Goal: Transaction & Acquisition: Purchase product/service

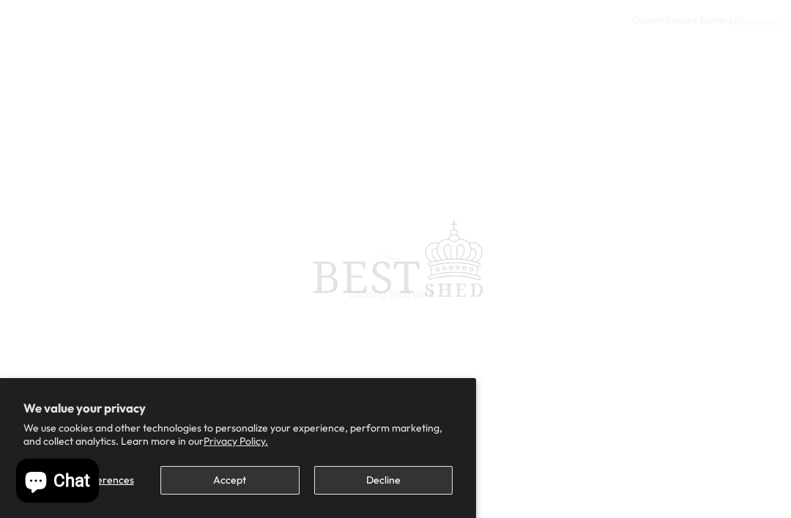
click at [231, 481] on button "Accept" at bounding box center [229, 480] width 138 height 29
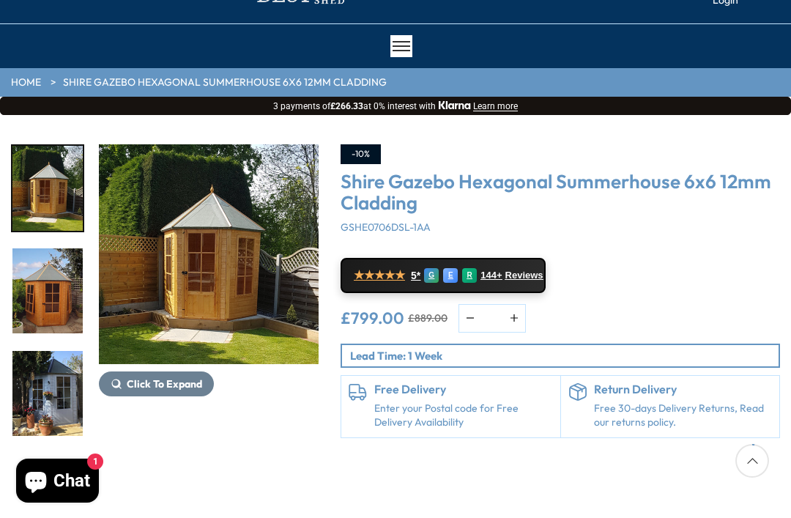
scroll to position [84, 0]
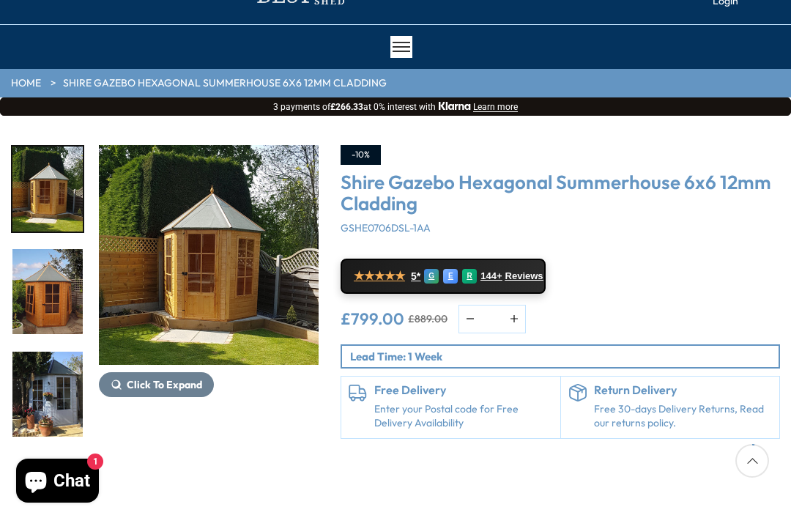
click at [226, 288] on img "1 / 15" at bounding box center [209, 255] width 220 height 220
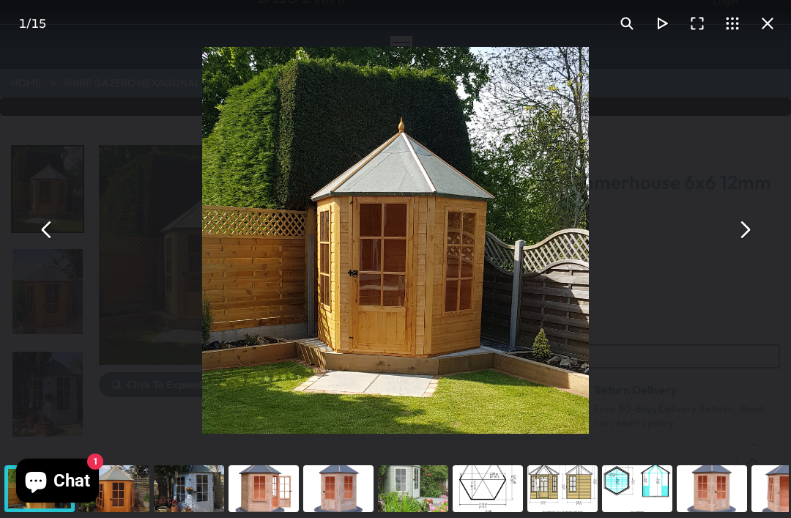
click at [745, 248] on button "You can close this modal content with the ESC key" at bounding box center [744, 229] width 35 height 35
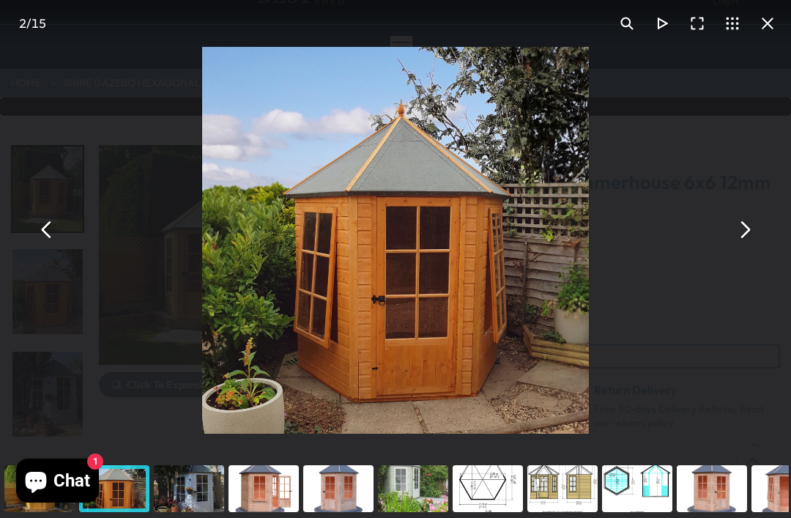
click at [742, 248] on button "You can close this modal content with the ESC key" at bounding box center [744, 229] width 35 height 35
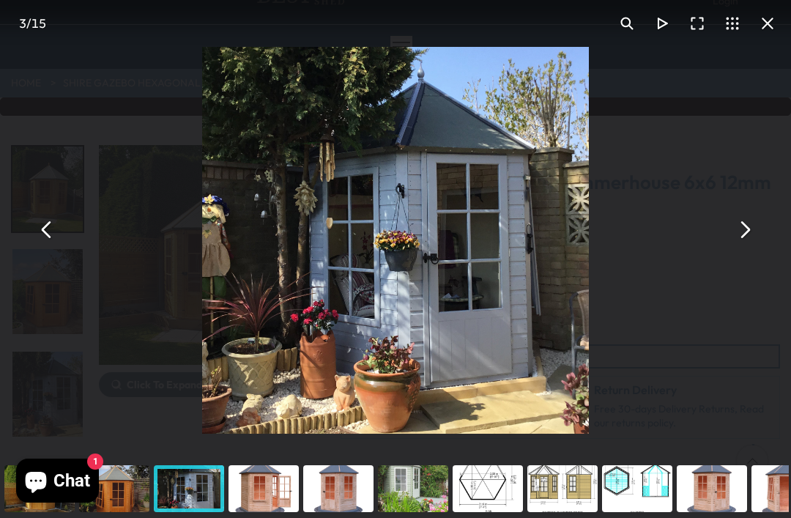
click at [56, 248] on button "You can close this modal content with the ESC key" at bounding box center [46, 229] width 35 height 35
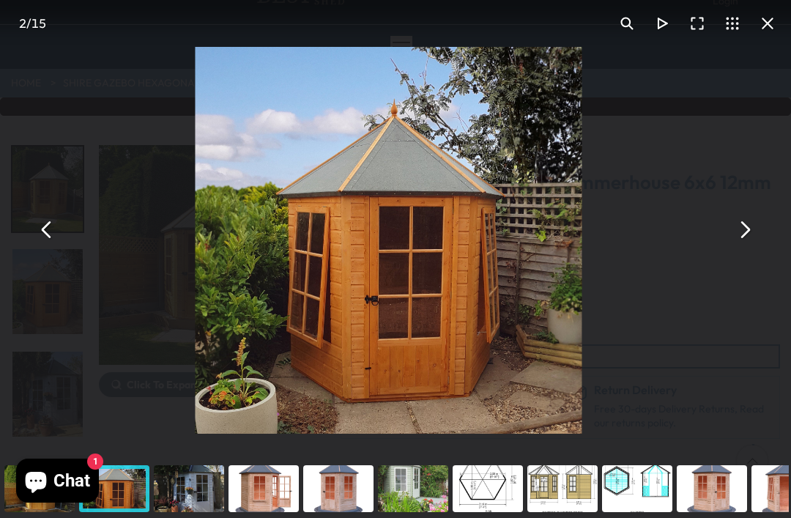
click at [53, 248] on button "You can close this modal content with the ESC key" at bounding box center [46, 229] width 35 height 35
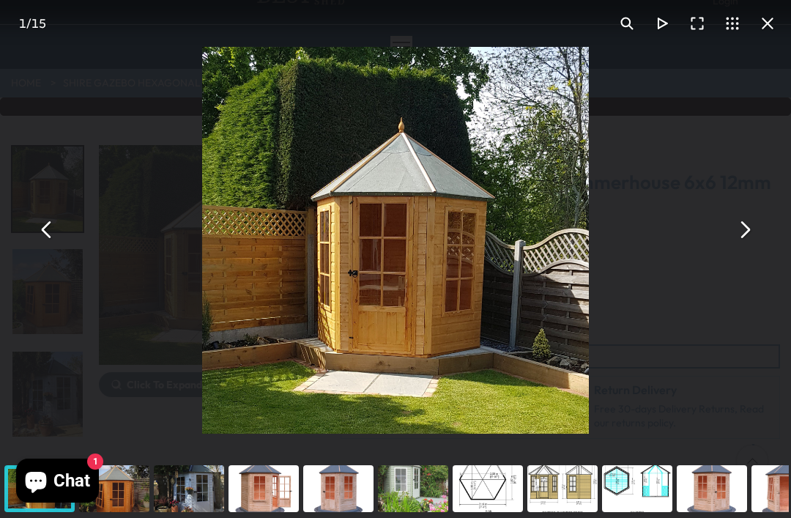
click at [744, 246] on button "You can close this modal content with the ESC key" at bounding box center [744, 229] width 35 height 35
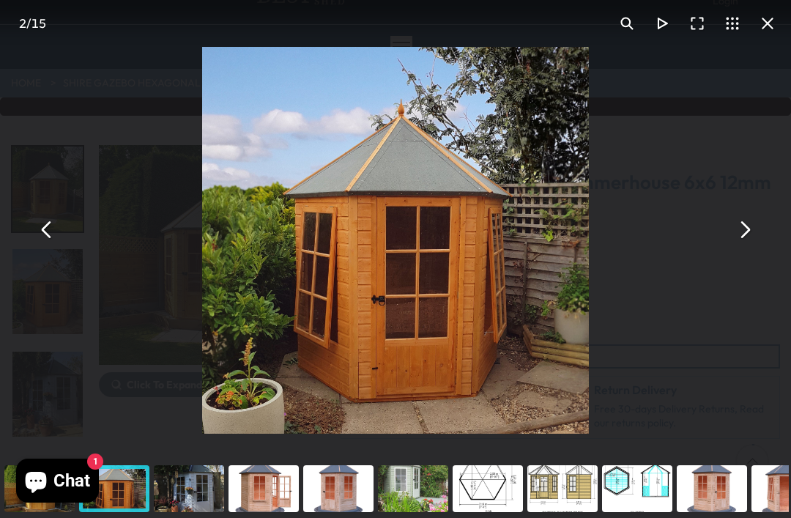
click at [746, 248] on button "You can close this modal content with the ESC key" at bounding box center [744, 229] width 35 height 35
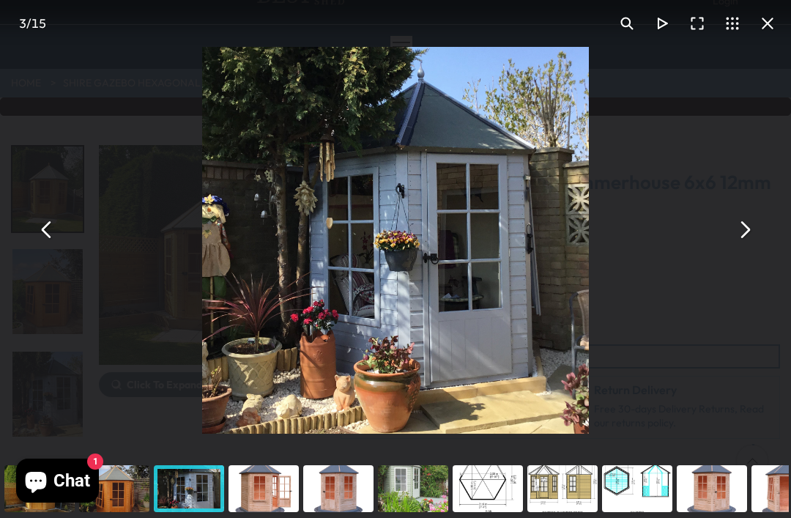
click at [749, 247] on button "You can close this modal content with the ESC key" at bounding box center [744, 229] width 35 height 35
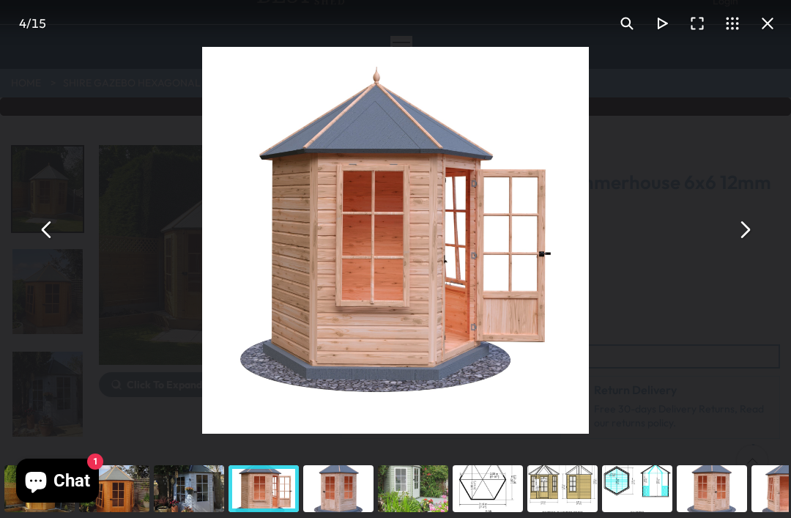
click at [747, 245] on button "You can close this modal content with the ESC key" at bounding box center [744, 229] width 35 height 35
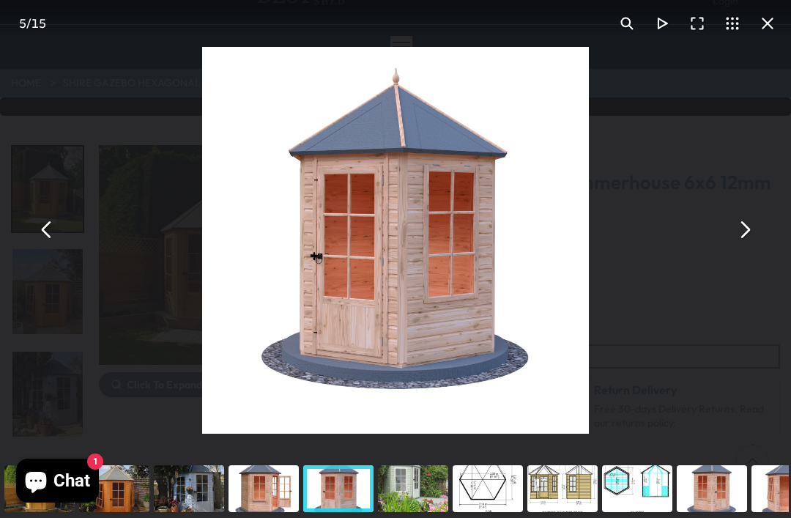
click at [746, 240] on button "You can close this modal content with the ESC key" at bounding box center [744, 229] width 35 height 35
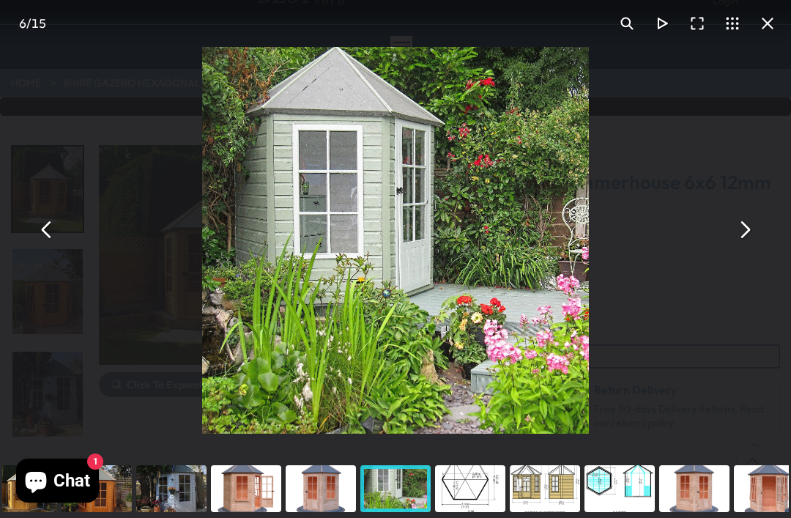
click at [749, 248] on button "You can close this modal content with the ESC key" at bounding box center [744, 229] width 35 height 35
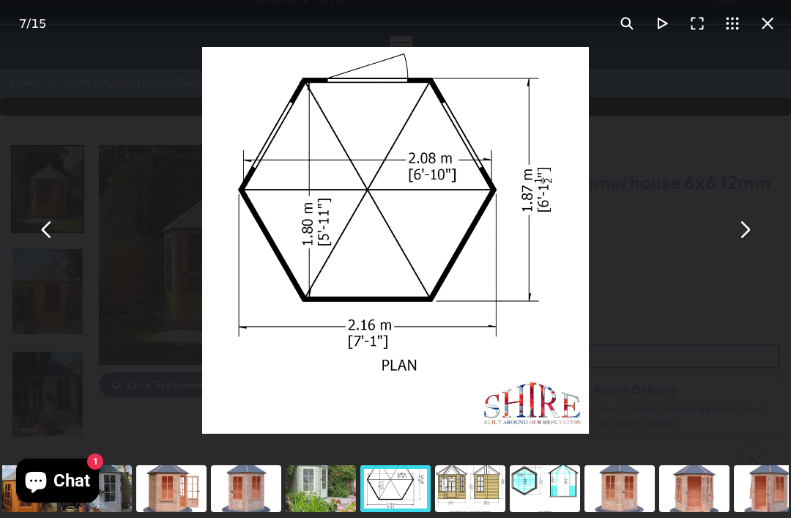
click at [742, 245] on button "You can close this modal content with the ESC key" at bounding box center [744, 229] width 35 height 35
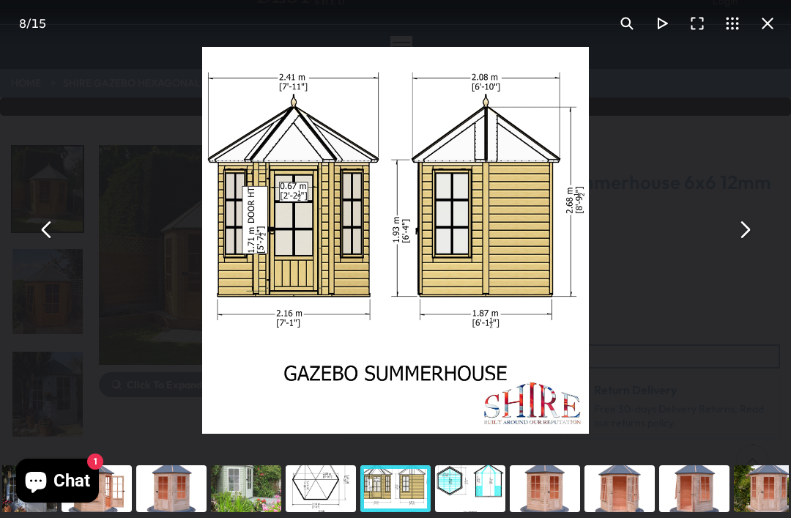
click at [743, 248] on button "You can close this modal content with the ESC key" at bounding box center [744, 229] width 35 height 35
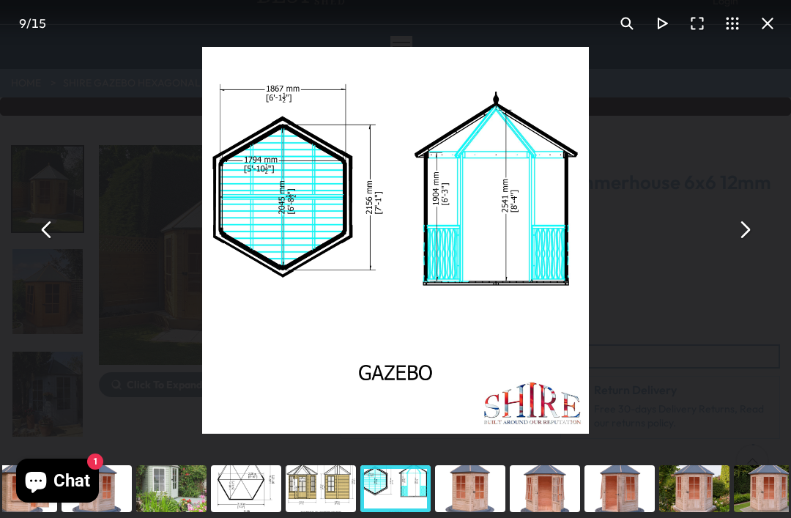
click at [744, 248] on button "You can close this modal content with the ESC key" at bounding box center [744, 229] width 35 height 35
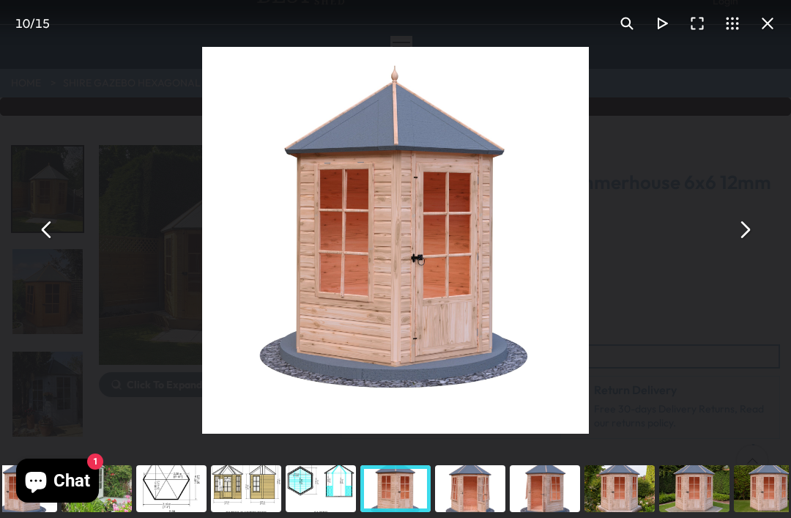
click at [743, 248] on button "You can close this modal content with the ESC key" at bounding box center [744, 229] width 35 height 35
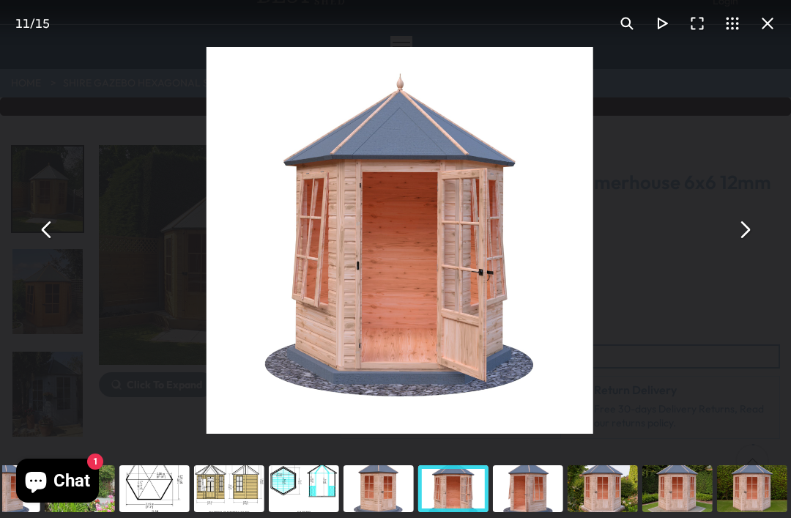
click at [742, 248] on button "You can close this modal content with the ESC key" at bounding box center [744, 229] width 35 height 35
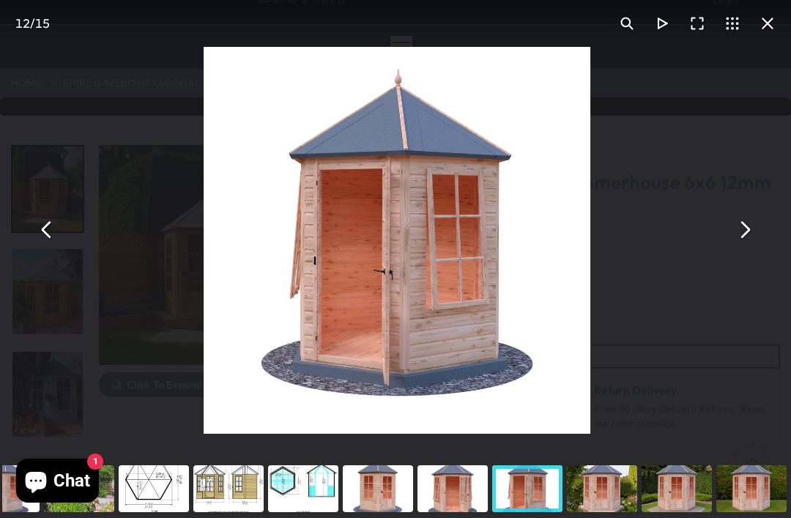
click at [749, 248] on button "You can close this modal content with the ESC key" at bounding box center [744, 229] width 35 height 35
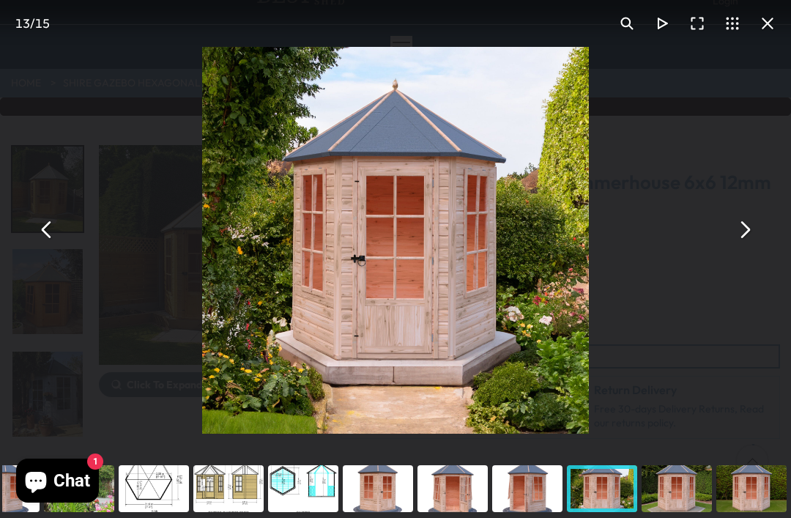
click at [758, 21] on button "You can close this modal content with the ESC key" at bounding box center [767, 23] width 35 height 35
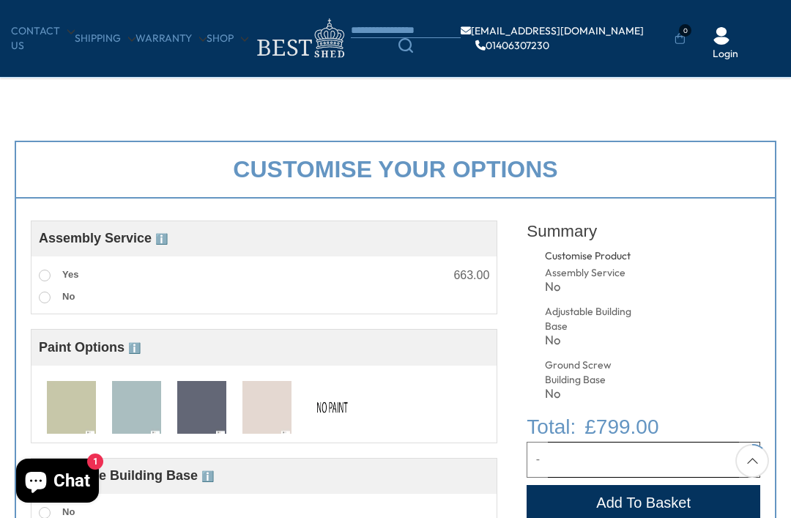
scroll to position [405, 0]
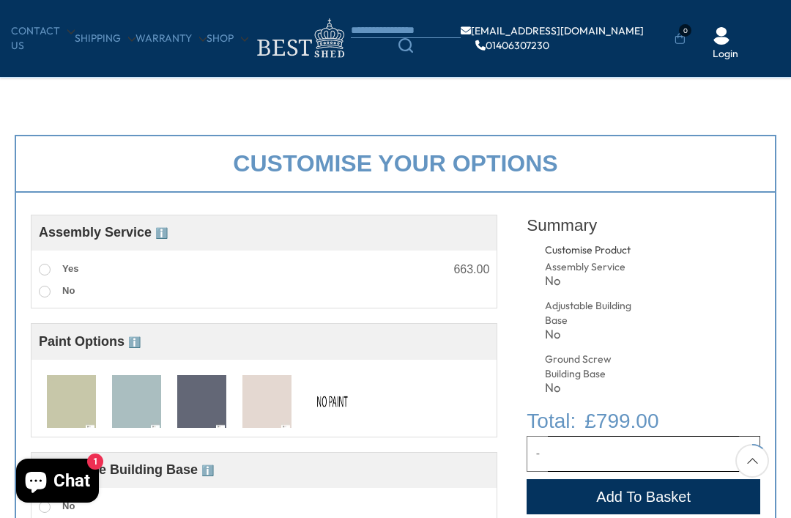
click at [74, 409] on img at bounding box center [71, 402] width 49 height 54
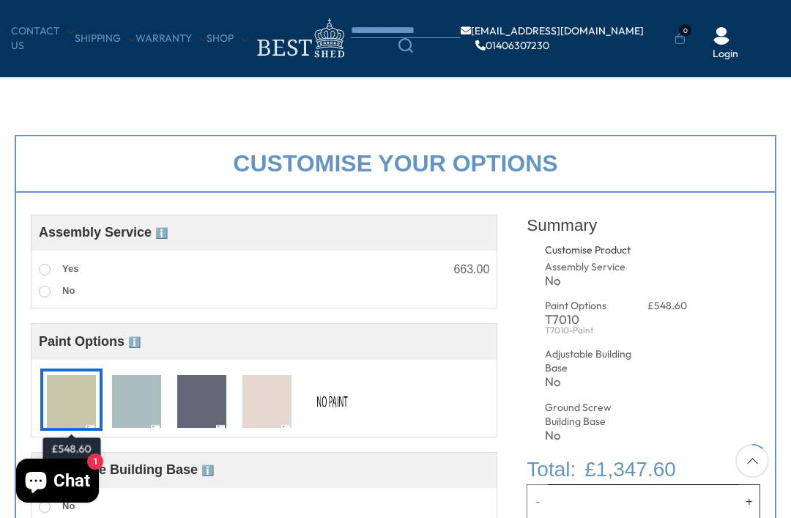
click at [153, 402] on img at bounding box center [136, 402] width 49 height 54
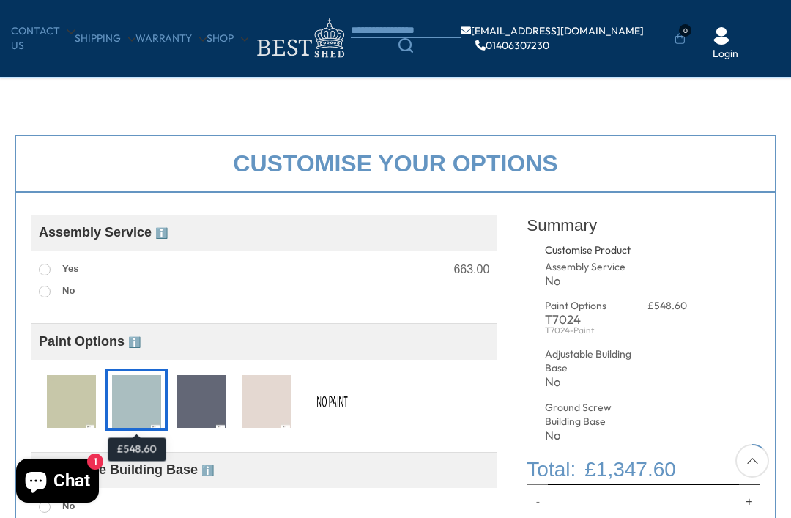
click at [336, 407] on img at bounding box center [332, 402] width 49 height 54
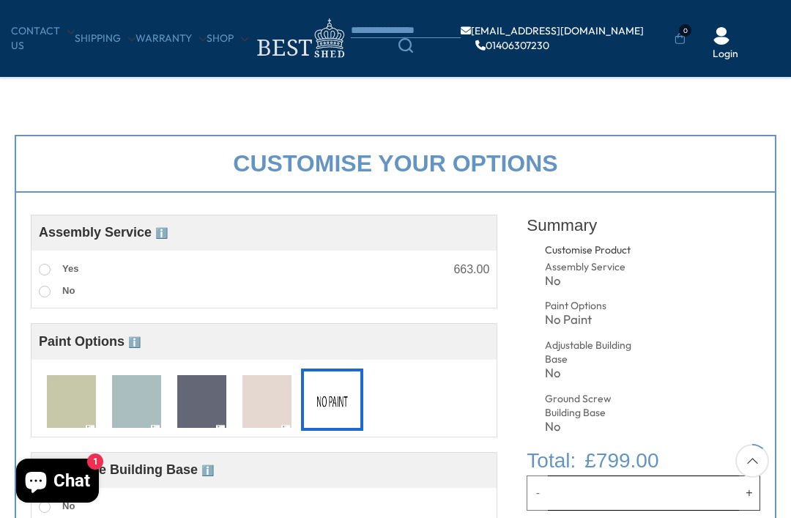
click at [141, 399] on img at bounding box center [136, 402] width 49 height 54
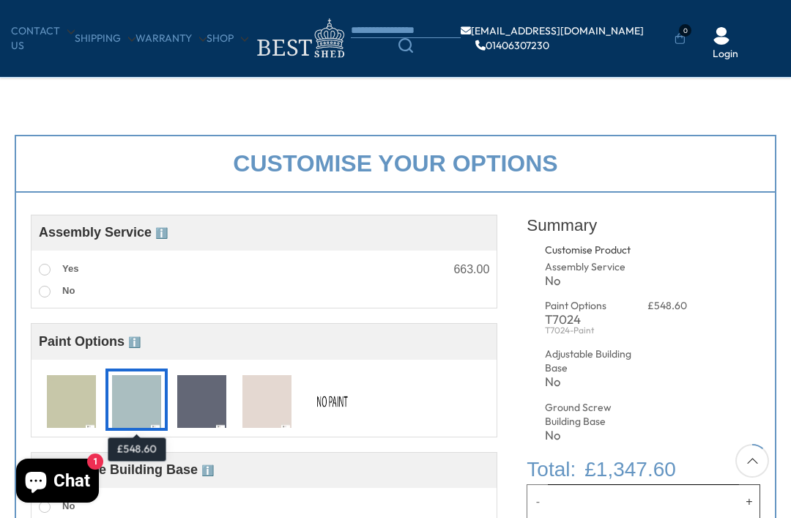
click at [48, 272] on span at bounding box center [45, 270] width 12 height 12
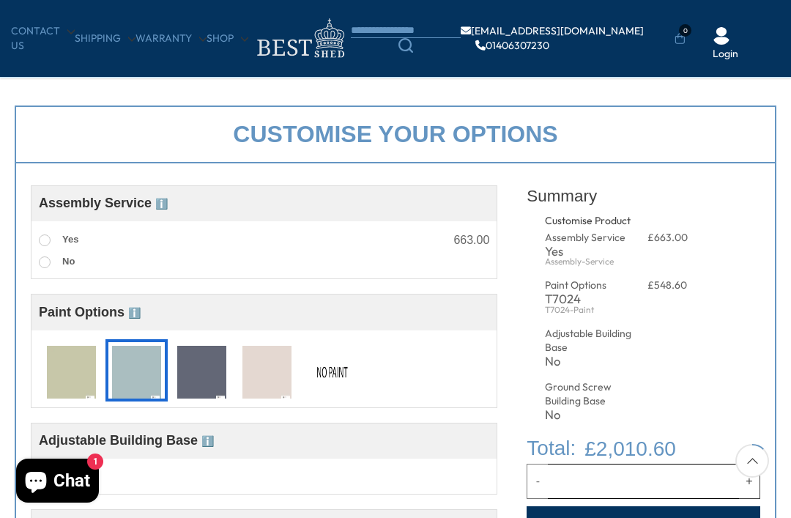
scroll to position [435, 0]
click at [55, 266] on label "No" at bounding box center [57, 261] width 36 height 19
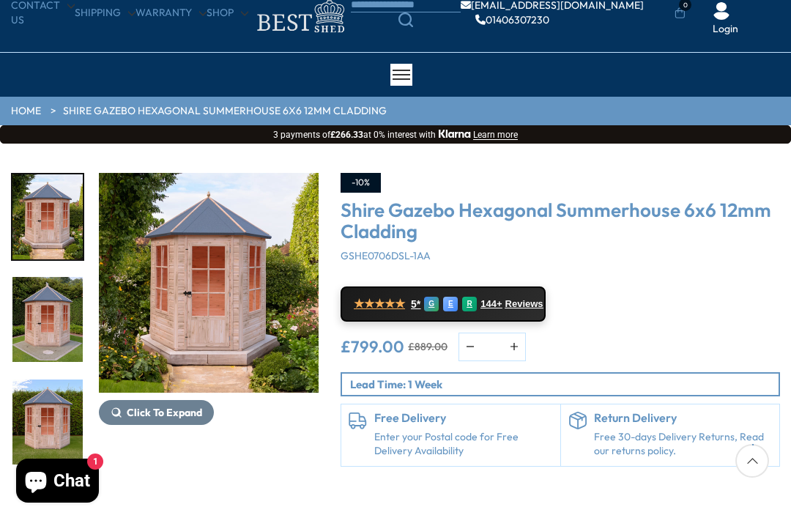
scroll to position [56, 0]
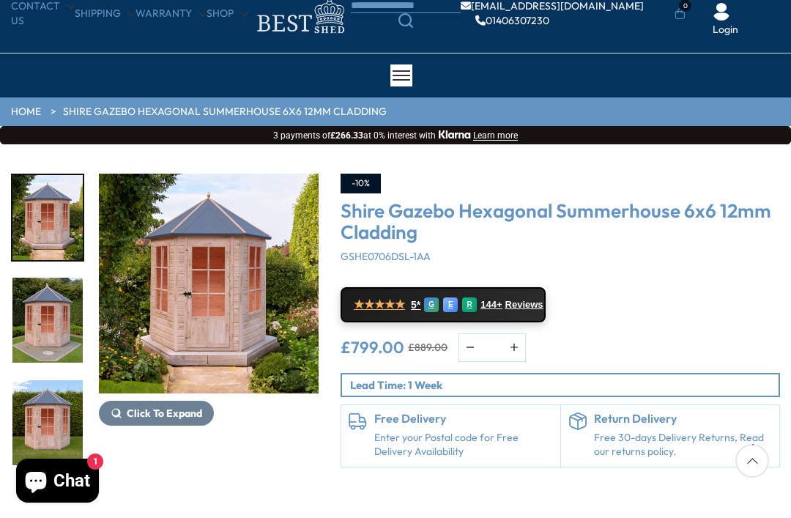
click at [163, 414] on span "Click To Expand" at bounding box center [164, 413] width 75 height 13
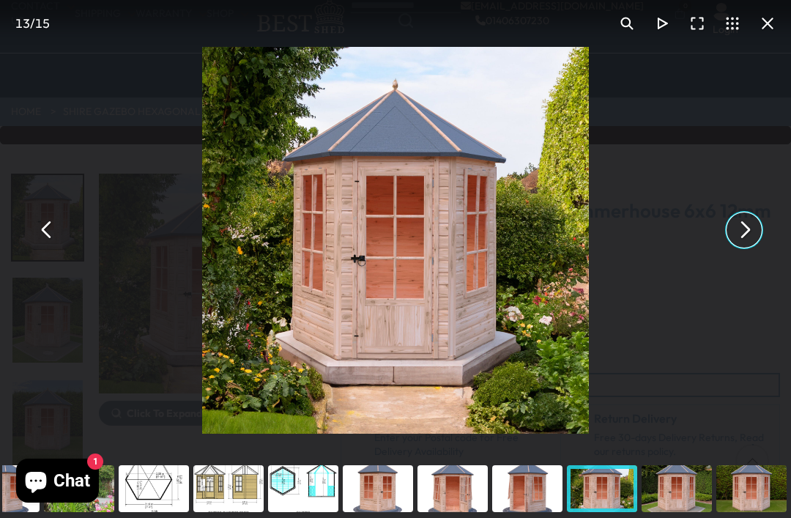
click at [737, 237] on button "You can close this modal content with the ESC key" at bounding box center [744, 229] width 35 height 35
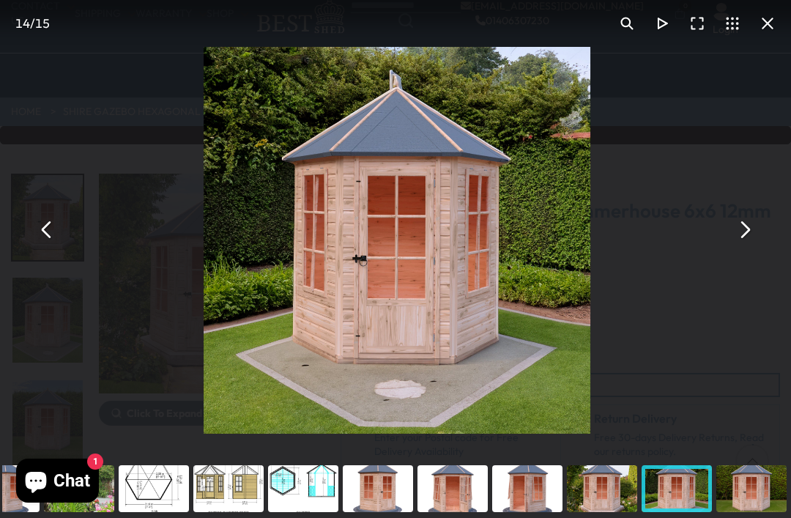
click at [740, 248] on button "You can close this modal content with the ESC key" at bounding box center [744, 229] width 35 height 35
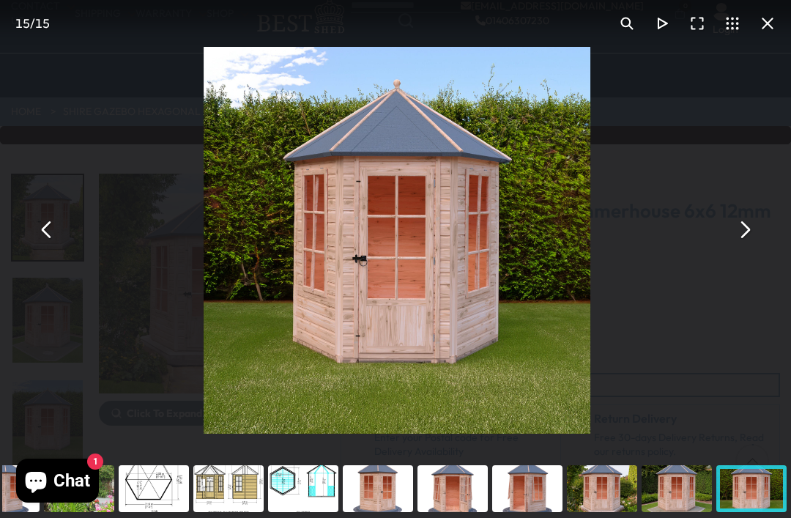
click at [752, 248] on button "You can close this modal content with the ESC key" at bounding box center [744, 229] width 35 height 35
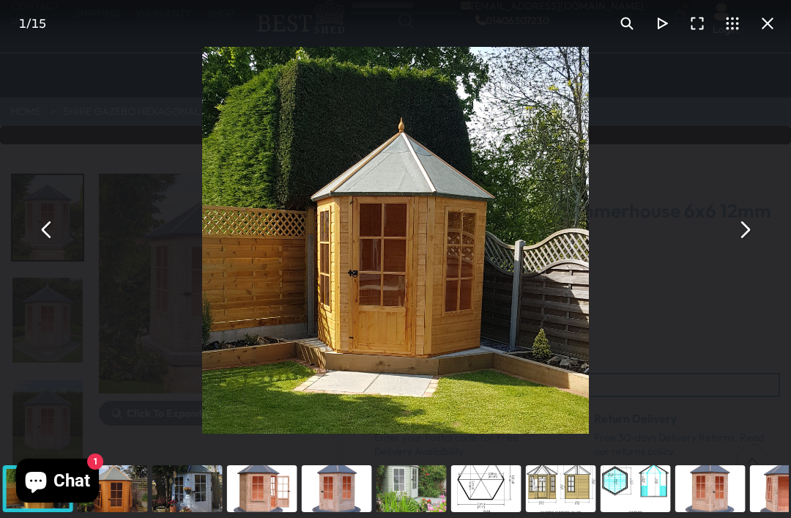
click at [738, 248] on button "You can close this modal content with the ESC key" at bounding box center [744, 229] width 35 height 35
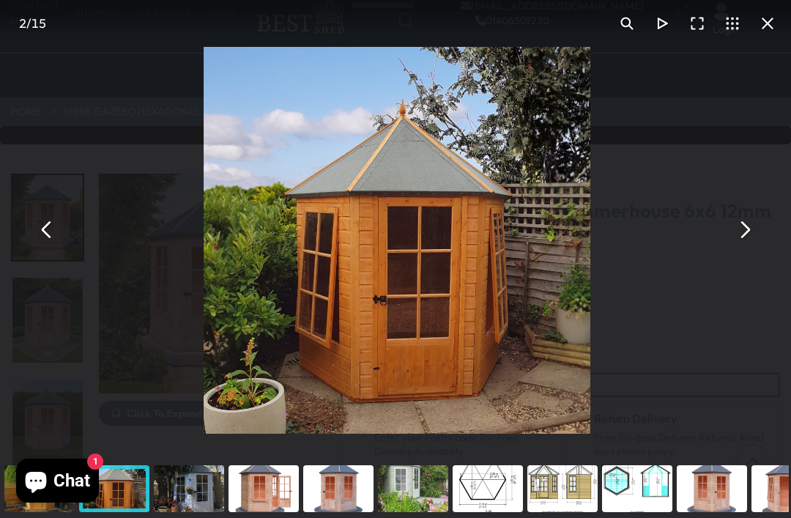
click at [744, 248] on button "You can close this modal content with the ESC key" at bounding box center [744, 229] width 35 height 35
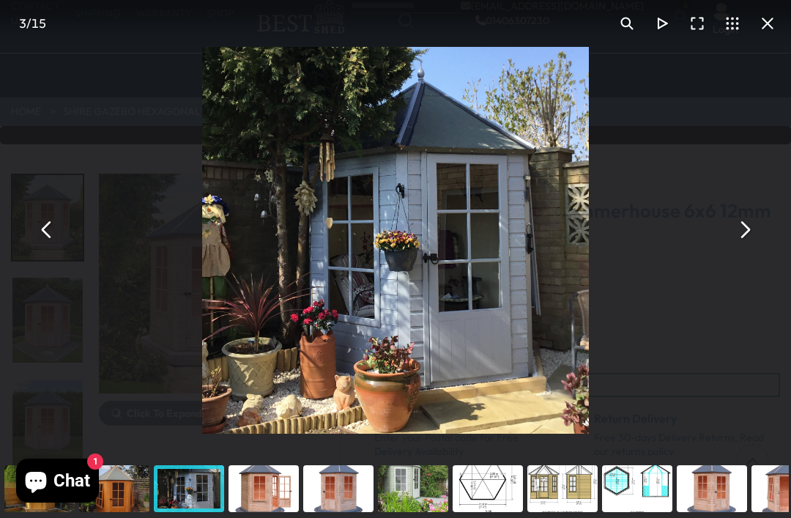
click at [738, 248] on button "You can close this modal content with the ESC key" at bounding box center [744, 229] width 35 height 35
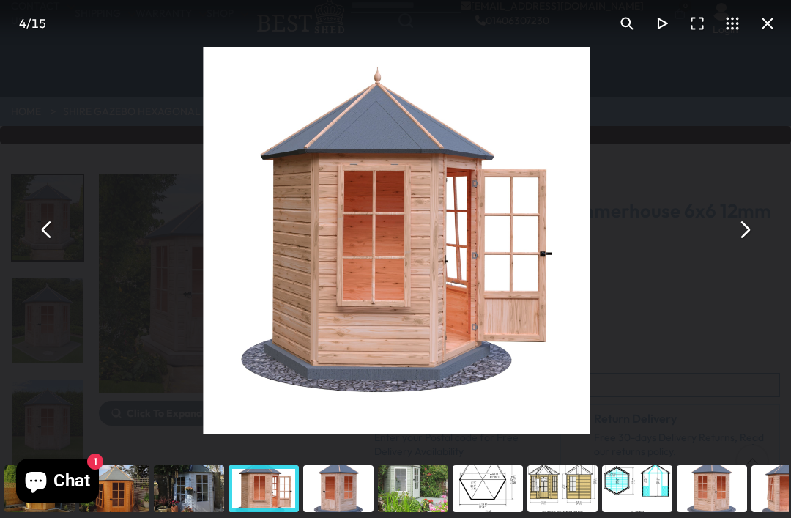
click at [746, 248] on button "You can close this modal content with the ESC key" at bounding box center [744, 229] width 35 height 35
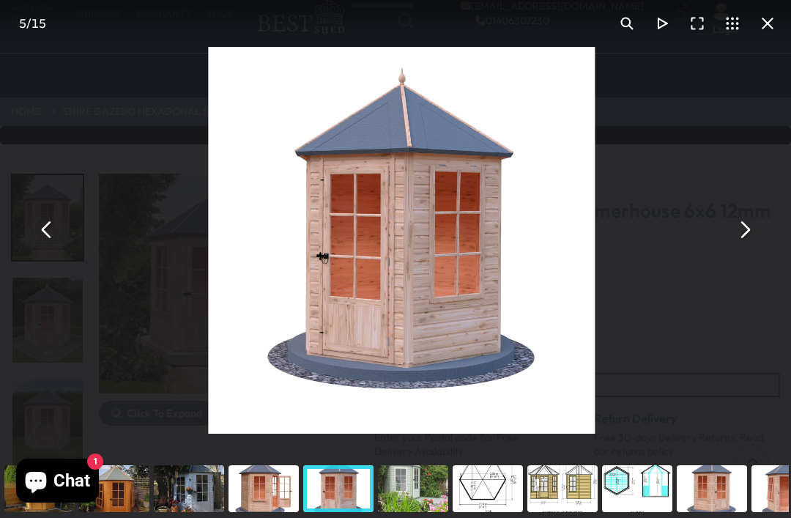
click at [749, 248] on button "You can close this modal content with the ESC key" at bounding box center [744, 229] width 35 height 35
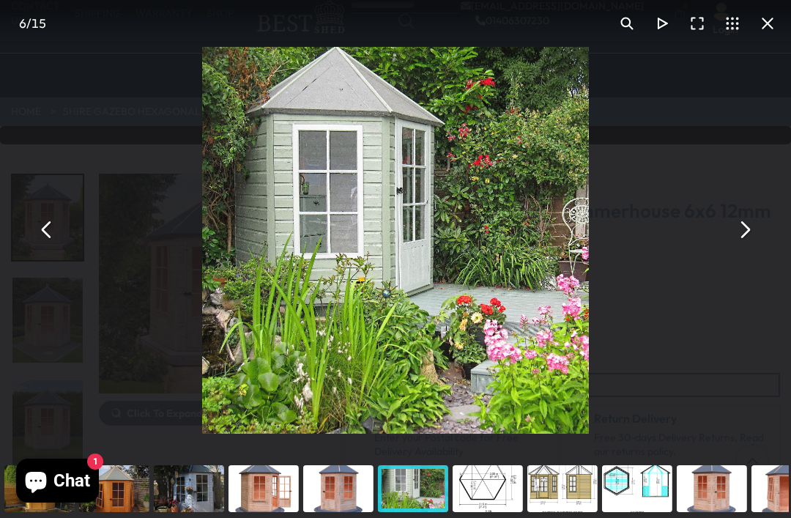
click at [137, 517] on div "You can close this modal content with the ESC key" at bounding box center [114, 488] width 75 height 59
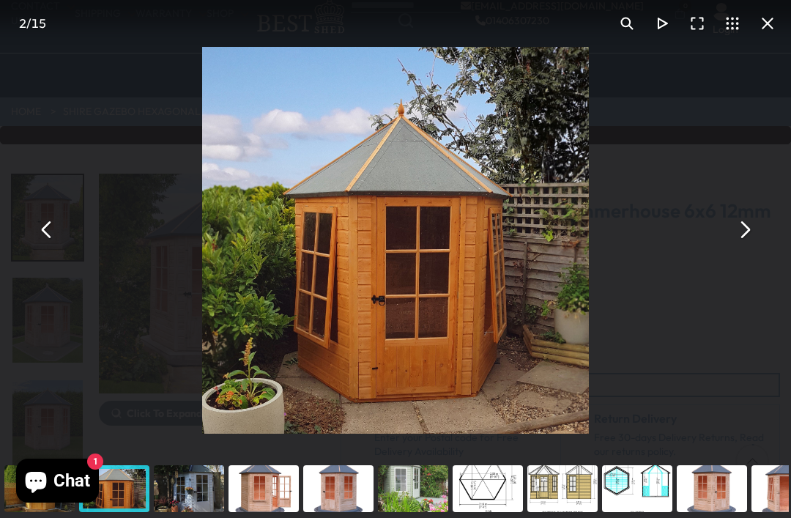
scroll to position [103, 0]
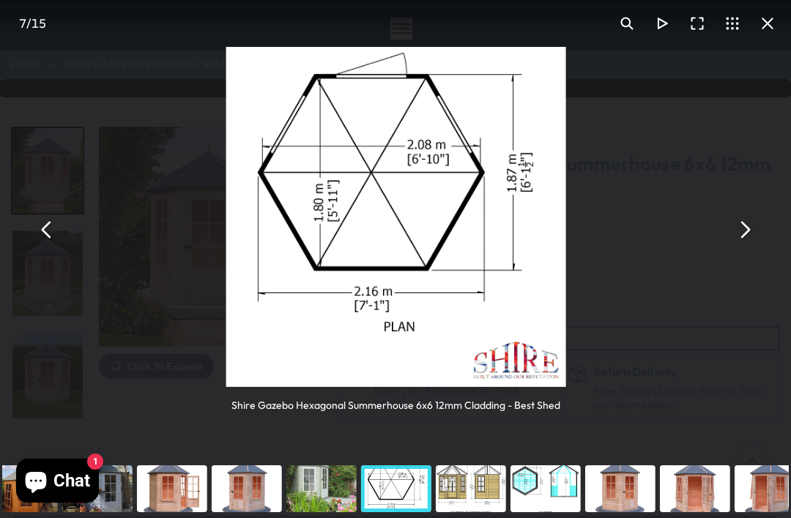
click at [766, 25] on button "You can close this modal content with the ESC key" at bounding box center [767, 23] width 35 height 35
